Goal: Task Accomplishment & Management: Complete application form

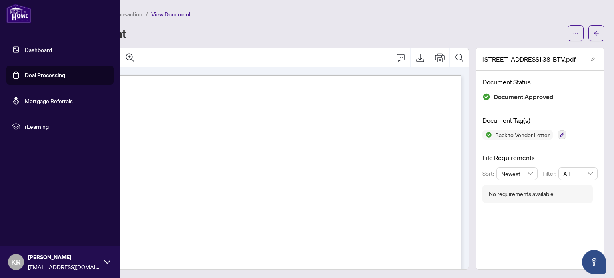
click at [47, 74] on link "Deal Processing" at bounding box center [45, 75] width 40 height 7
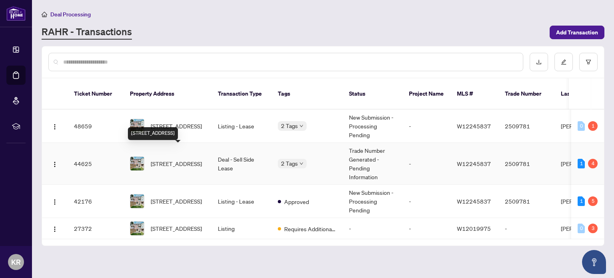
click at [175, 159] on span "[STREET_ADDRESS]" at bounding box center [176, 163] width 51 height 9
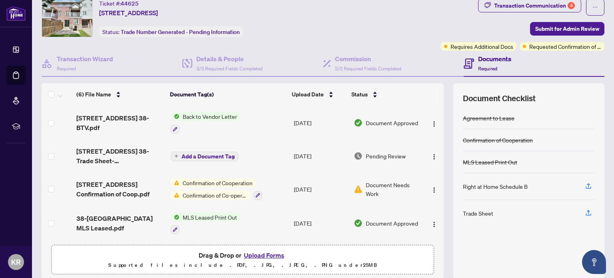
scroll to position [24, 0]
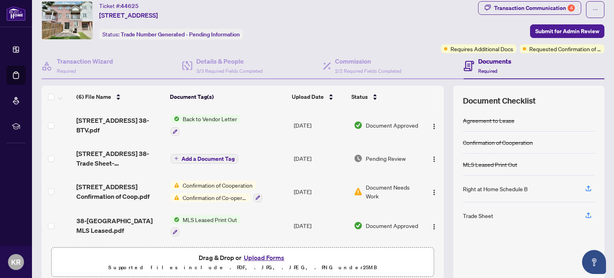
click at [195, 116] on span "Back to Vendor Letter" at bounding box center [209, 118] width 61 height 9
click at [109, 120] on span "[STREET_ADDRESS] 38-BTV.pdf" at bounding box center [120, 125] width 88 height 19
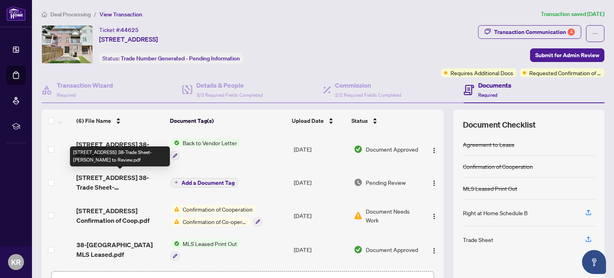
click at [126, 180] on span "[STREET_ADDRESS] 38-Trade Sheet-[PERSON_NAME] to Review.pdf" at bounding box center [120, 182] width 88 height 19
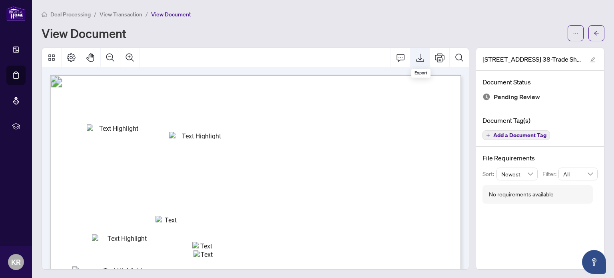
click at [419, 61] on icon "Export" at bounding box center [420, 58] width 8 height 8
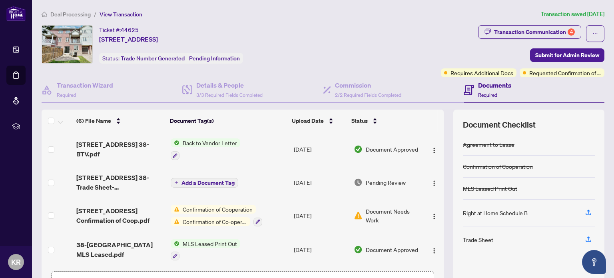
click at [210, 180] on span "Add a Document Tag" at bounding box center [207, 183] width 53 height 6
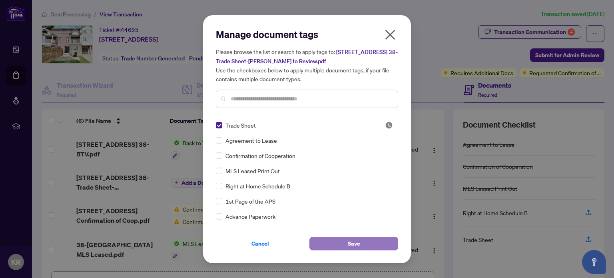
click at [340, 241] on button "Save" at bounding box center [353, 244] width 89 height 14
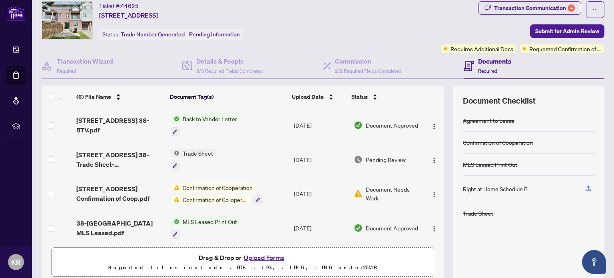
scroll to position [14, 0]
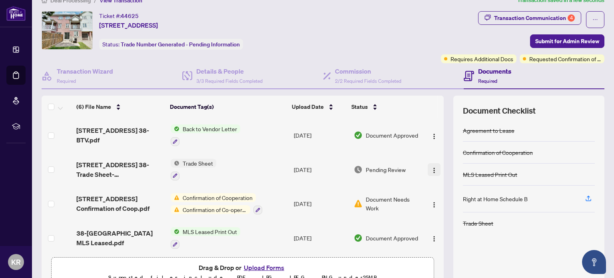
click at [432, 167] on img "button" at bounding box center [434, 170] width 6 height 6
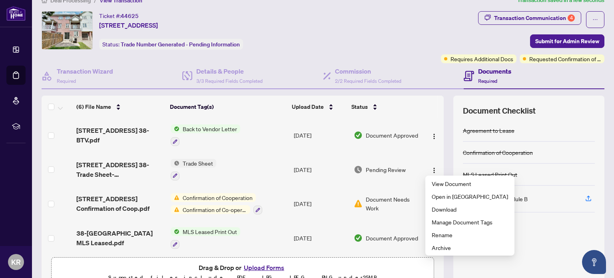
click at [514, 270] on div at bounding box center [529, 275] width 132 height 13
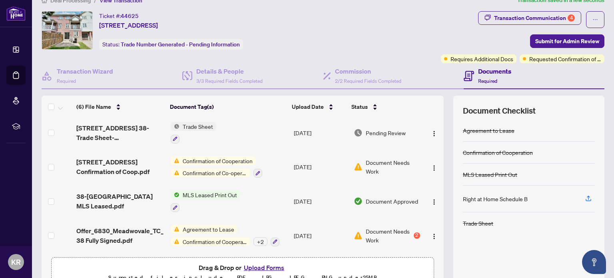
scroll to position [38, 0]
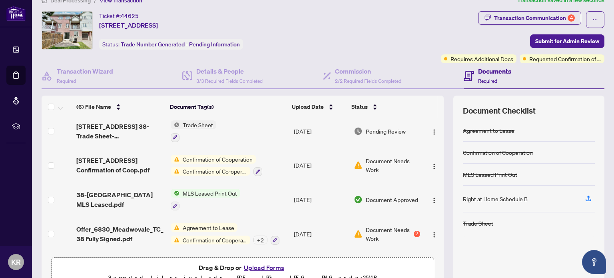
click at [259, 265] on button "Upload Forms" at bounding box center [263, 267] width 45 height 10
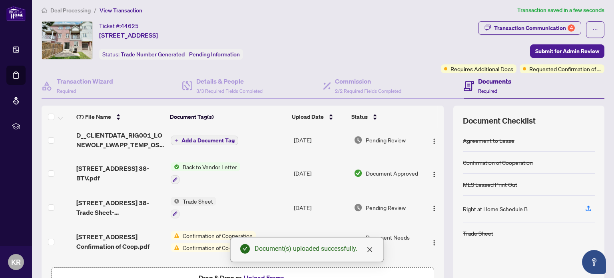
scroll to position [0, 0]
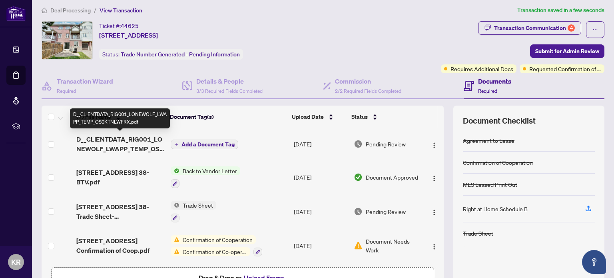
click at [120, 140] on span "D__CLIENTDATA_RIG001_LONEWOLF_LWAPP_TEMP_OS0KTNLWFRX.pdf" at bounding box center [120, 143] width 88 height 19
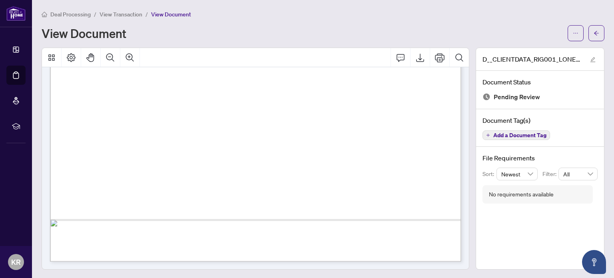
scroll to position [1, 0]
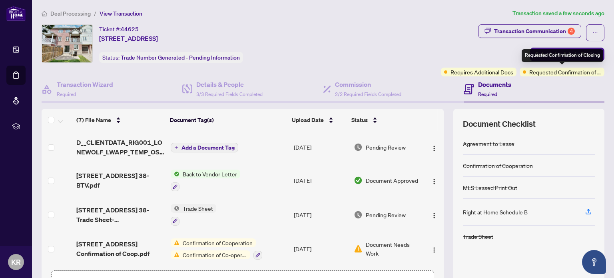
click at [552, 73] on span "Requested Confirmation of Closing" at bounding box center [565, 72] width 72 height 9
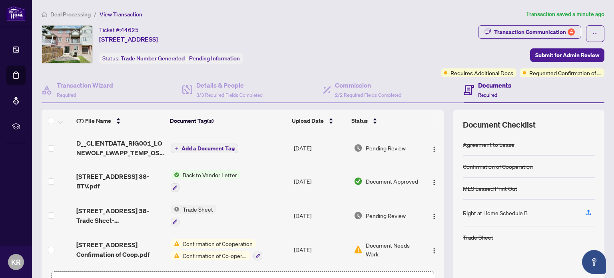
click at [213, 149] on span "Add a Document Tag" at bounding box center [207, 149] width 53 height 6
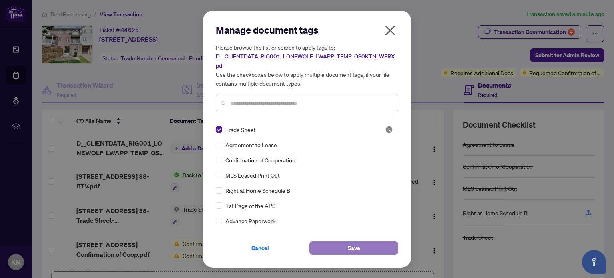
click at [352, 248] on span "Save" at bounding box center [354, 247] width 12 height 13
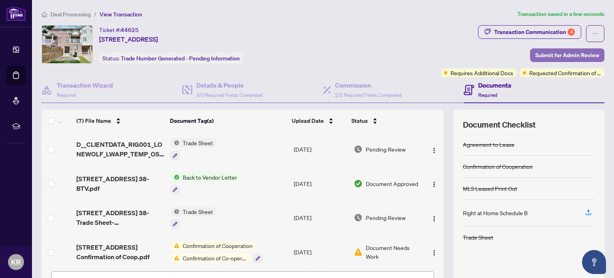
click at [574, 56] on span "Submit for Admin Review" at bounding box center [567, 55] width 64 height 13
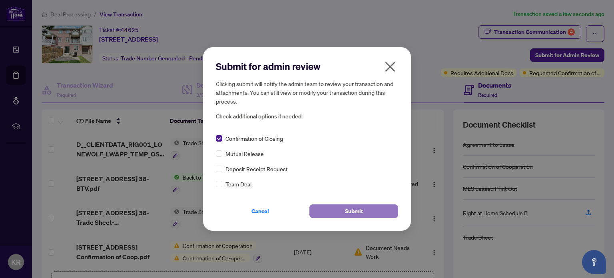
click at [366, 211] on button "Submit" at bounding box center [353, 211] width 89 height 14
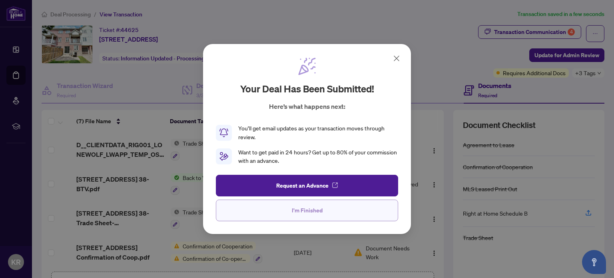
click at [305, 210] on span "I'm Finished" at bounding box center [307, 210] width 31 height 13
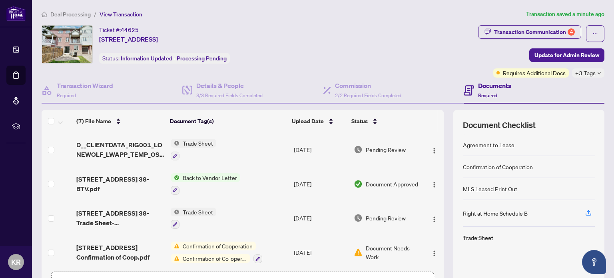
click at [601, 71] on icon "down" at bounding box center [599, 73] width 4 height 4
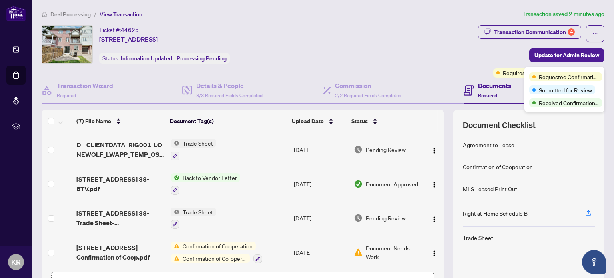
click at [424, 47] on div "Ticket #: 44625 [STREET_ADDRESS] Status: Information Updated - Processing Pendi…" at bounding box center [258, 44] width 433 height 38
